Goal: Task Accomplishment & Management: Complete application form

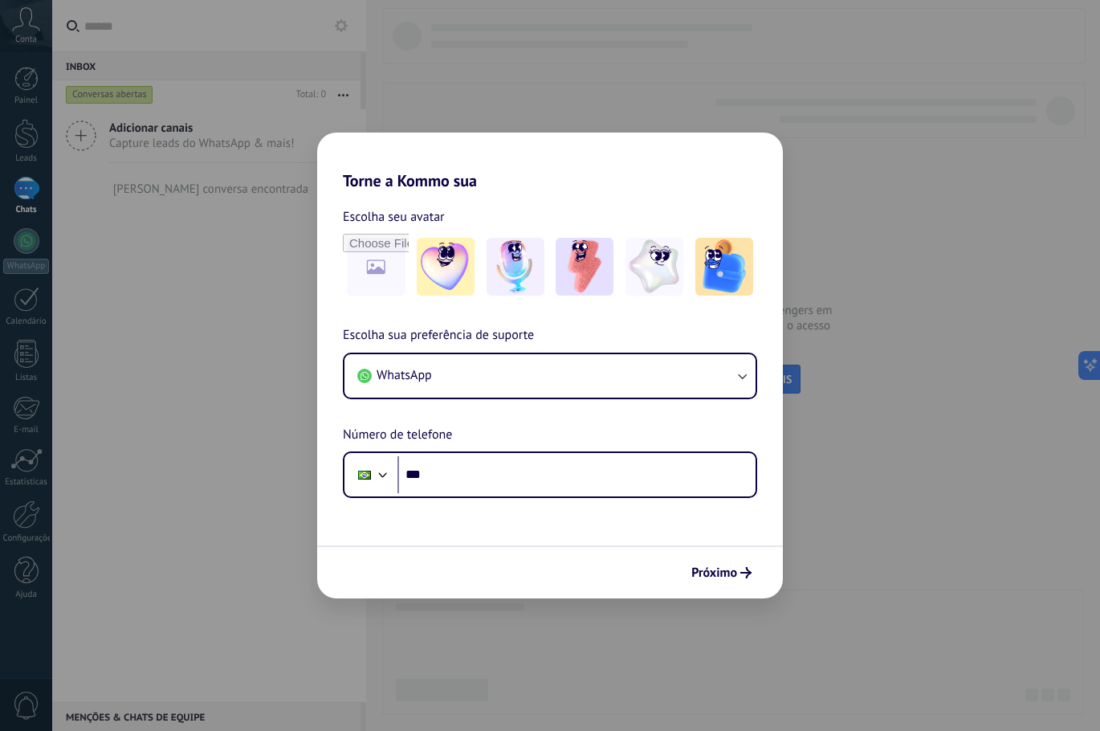
click at [906, 433] on div "Torne a Kommo sua Escolha seu avatar Escolha sua preferência de suporte WhatsAp…" at bounding box center [550, 365] width 1100 height 731
click at [721, 586] on div "Próximo" at bounding box center [550, 571] width 466 height 53
click at [723, 571] on span "Próximo" at bounding box center [714, 572] width 46 height 11
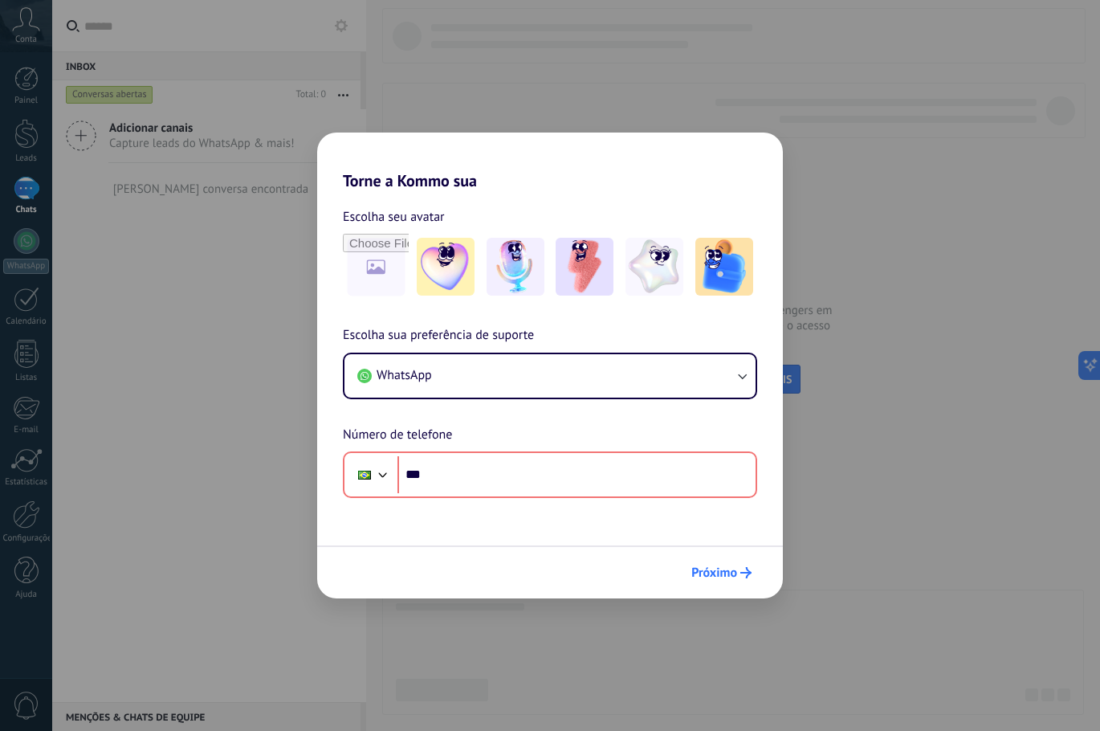
click at [723, 576] on span "Próximo" at bounding box center [714, 572] width 46 height 11
click at [937, 378] on div "Torne a Kommo sua Escolha seu avatar Escolha sua preferência de suporte WhatsAp…" at bounding box center [550, 365] width 1100 height 731
drag, startPoint x: 936, startPoint y: 383, endPoint x: 890, endPoint y: 408, distance: 52.8
click at [935, 385] on div "Torne a Kommo sua Escolha seu avatar Escolha sua preferência de suporte WhatsAp…" at bounding box center [550, 365] width 1100 height 731
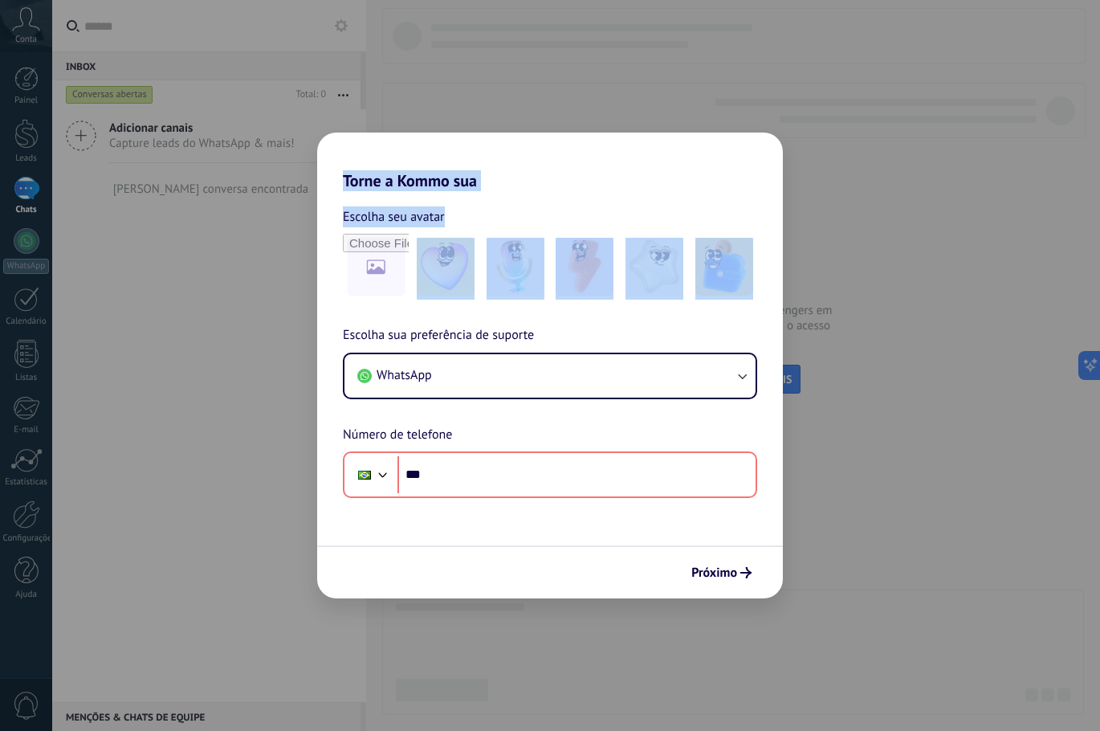
drag, startPoint x: 152, startPoint y: 425, endPoint x: -41, endPoint y: 647, distance: 294.3
click at [0, 647] on html ".abccls-1,.abccls-2{fill-rule:evenodd}.abccls-2{fill:#fff} .abfcls-1{fill:none}…" at bounding box center [550, 365] width 1100 height 731
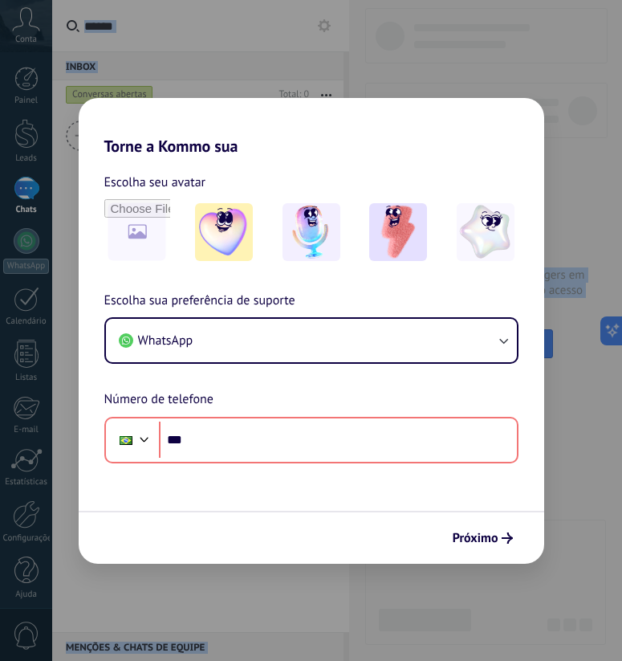
click at [470, 55] on div "Torne a Kommo sua Escolha seu avatar Escolha sua preferência de suporte WhatsAp…" at bounding box center [311, 330] width 622 height 661
